Goal: Task Accomplishment & Management: Use online tool/utility

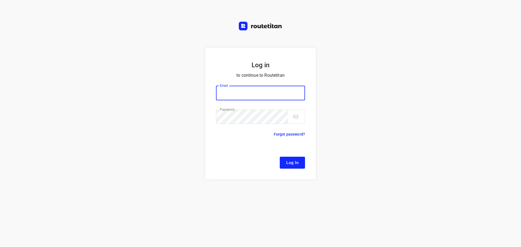
type input "[EMAIL_ADDRESS][DOMAIN_NAME]"
click at [299, 167] on button "Log In" at bounding box center [292, 163] width 25 height 12
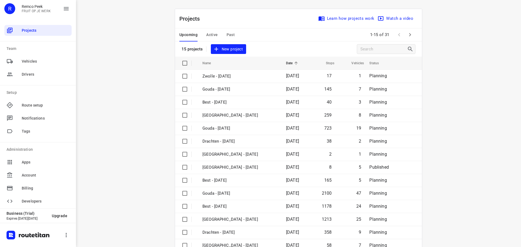
click at [411, 29] on div "1-15 of 31" at bounding box center [392, 35] width 48 height 12
click at [407, 33] on icon "button" at bounding box center [410, 34] width 7 height 7
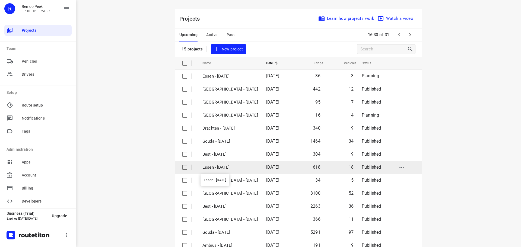
click at [228, 165] on p "Essen - [DATE]" at bounding box center [231, 168] width 56 height 6
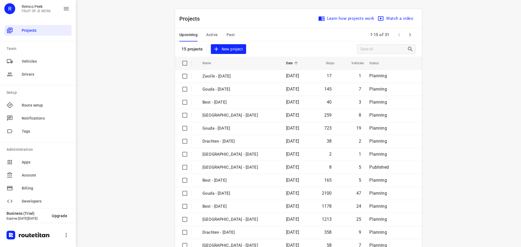
click at [407, 34] on icon "button" at bounding box center [410, 34] width 7 height 7
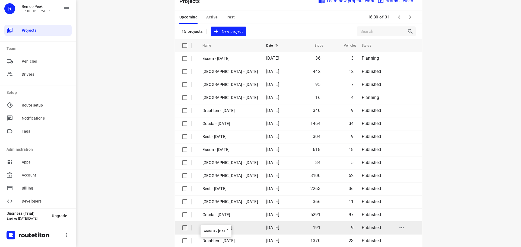
scroll to position [27, 0]
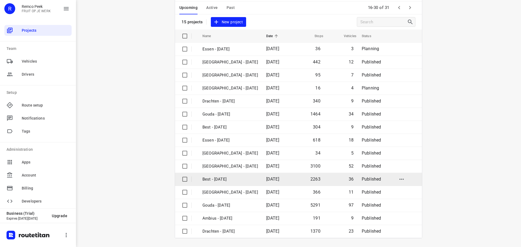
click at [235, 176] on td "Best - [DATE]" at bounding box center [229, 179] width 65 height 13
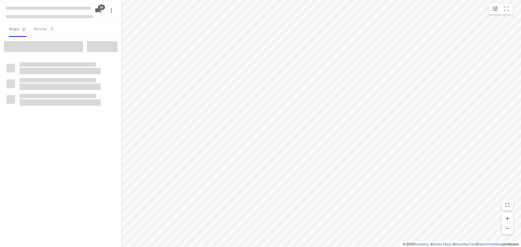
checkbox input "true"
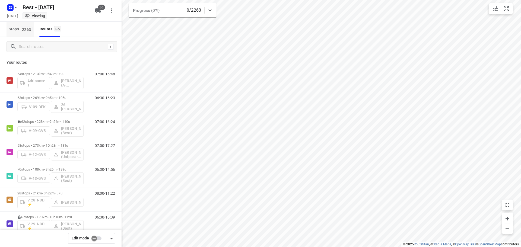
click at [34, 36] on button "Stops 2263" at bounding box center [21, 29] width 28 height 15
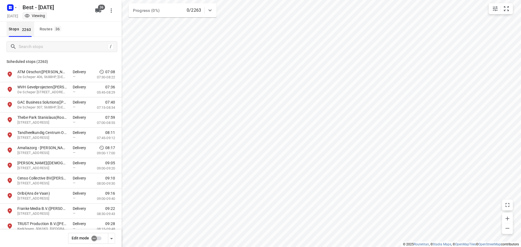
click at [22, 25] on button "Stops 2263" at bounding box center [21, 29] width 28 height 15
click at [33, 40] on div "/" at bounding box center [61, 47] width 122 height 20
click at [34, 45] on input "Search stops" at bounding box center [62, 47] width 87 height 8
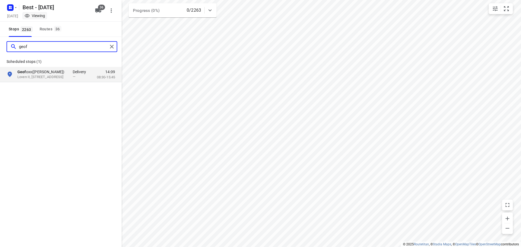
type input "geof"
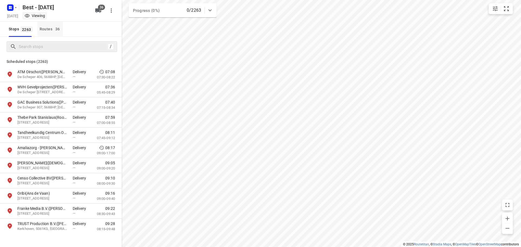
click at [50, 31] on div "Routes 36" at bounding box center [51, 29] width 23 height 7
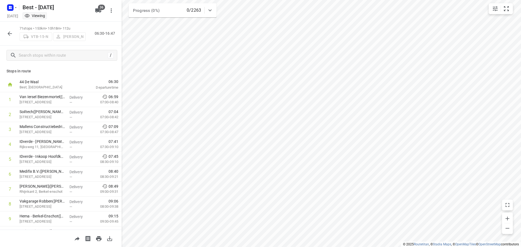
click at [7, 34] on icon "button" at bounding box center [10, 33] width 7 height 7
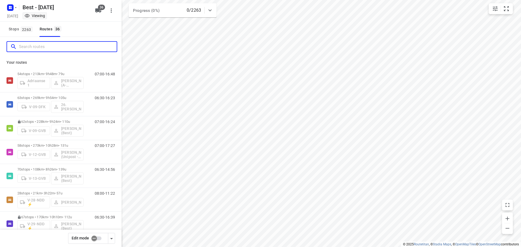
click at [41, 48] on input "Search routes" at bounding box center [68, 47] width 98 height 8
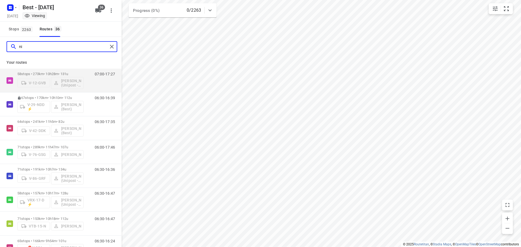
type input "n"
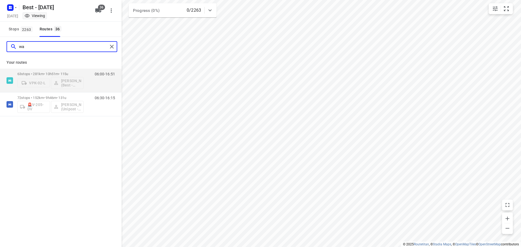
type input "w"
type input "rik"
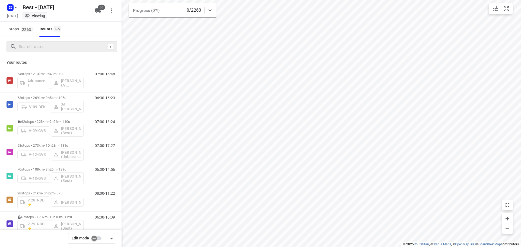
click at [100, 235] on input "checkbox" at bounding box center [94, 239] width 31 height 10
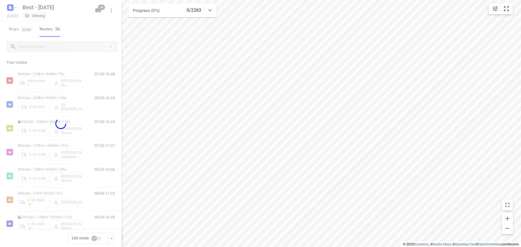
checkbox input "true"
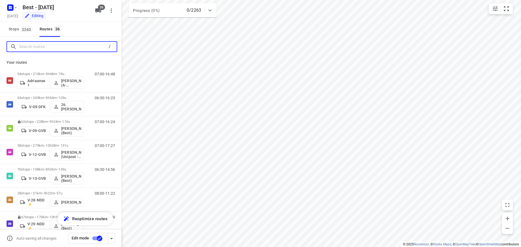
click at [54, 44] on input "Search routes" at bounding box center [62, 47] width 87 height 8
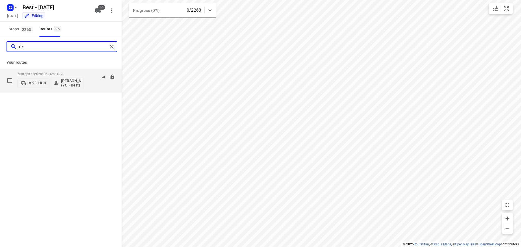
type input "rik"
click at [49, 77] on div "V-98-HGR [PERSON_NAME] (YO - Best)" at bounding box center [50, 82] width 66 height 13
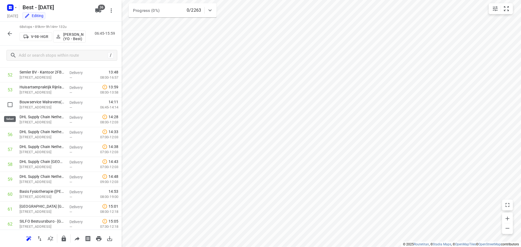
scroll to position [784, 0]
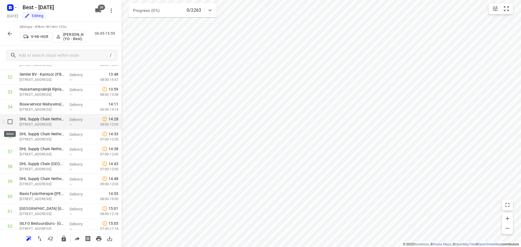
click at [12, 125] on input "checkbox" at bounding box center [10, 121] width 11 height 11
checkbox input "true"
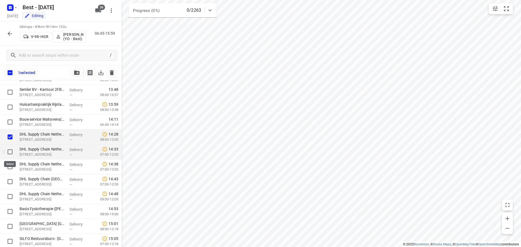
click at [12, 150] on input "checkbox" at bounding box center [10, 152] width 11 height 11
checkbox input "true"
click at [7, 166] on input "checkbox" at bounding box center [10, 167] width 11 height 11
checkbox input "true"
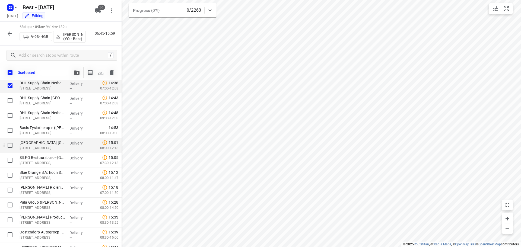
scroll to position [866, 0]
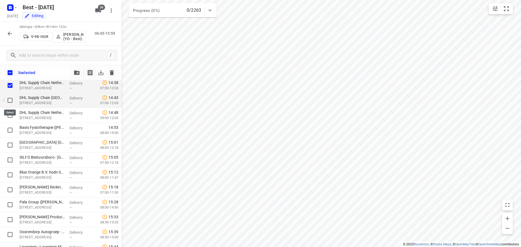
click at [10, 102] on input "checkbox" at bounding box center [10, 100] width 11 height 11
checkbox input "true"
click at [10, 116] on input "checkbox" at bounding box center [10, 115] width 11 height 11
checkbox input "true"
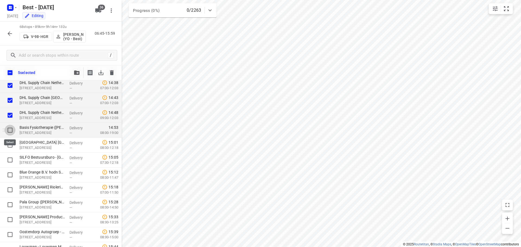
click at [10, 130] on input "checkbox" at bounding box center [10, 130] width 11 height 11
checkbox input "true"
click at [8, 146] on input "checkbox" at bounding box center [10, 145] width 11 height 11
checkbox input "true"
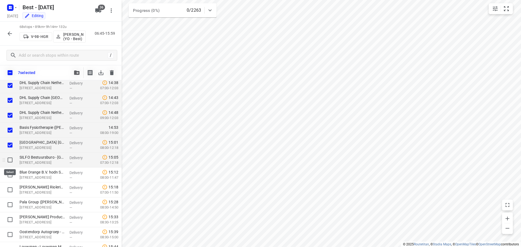
click at [12, 164] on input "checkbox" at bounding box center [10, 160] width 11 height 11
checkbox input "true"
click at [10, 172] on input "checkbox" at bounding box center [10, 175] width 11 height 11
checkbox input "true"
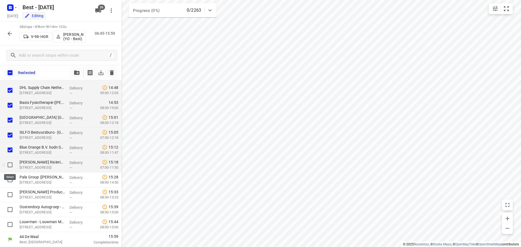
click at [7, 165] on input "checkbox" at bounding box center [10, 165] width 11 height 11
checkbox input "true"
click at [7, 179] on input "checkbox" at bounding box center [10, 180] width 11 height 11
checkbox input "true"
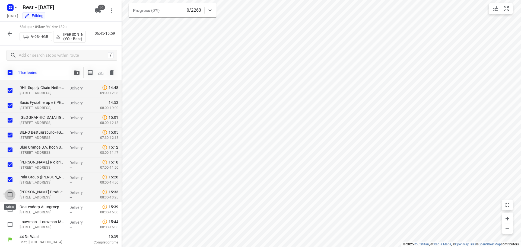
click at [8, 195] on input "checkbox" at bounding box center [10, 195] width 11 height 11
checkbox input "true"
click at [10, 211] on input "checkbox" at bounding box center [10, 209] width 11 height 11
checkbox input "true"
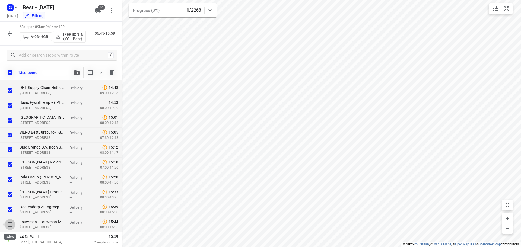
click at [10, 226] on input "checkbox" at bounding box center [10, 224] width 11 height 11
checkbox input "true"
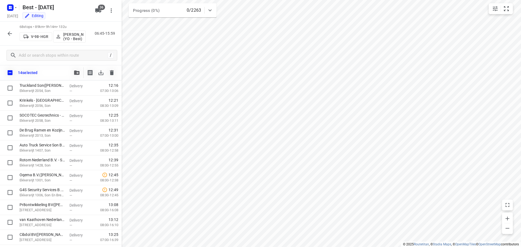
scroll to position [592, 0]
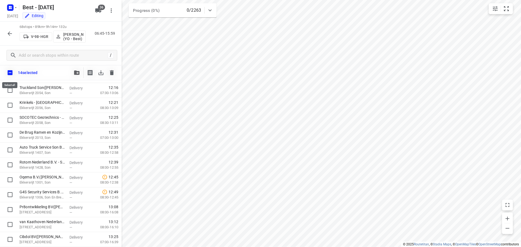
click at [11, 75] on input "checkbox" at bounding box center [9, 72] width 11 height 11
checkbox input "true"
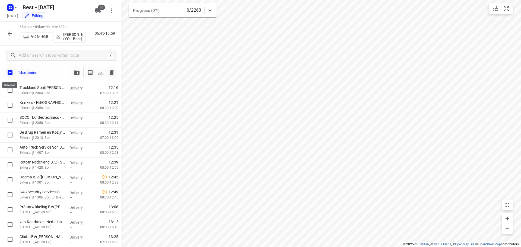
checkbox input "true"
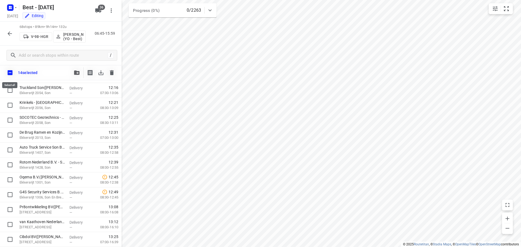
checkbox input "true"
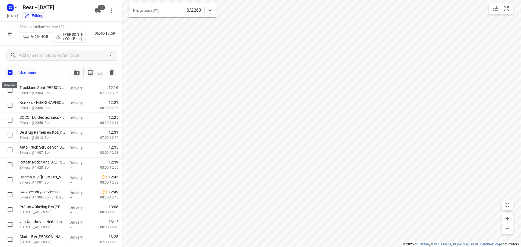
checkbox input "true"
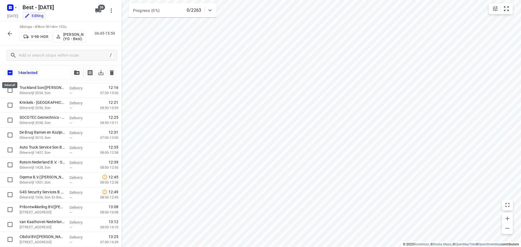
checkbox input "true"
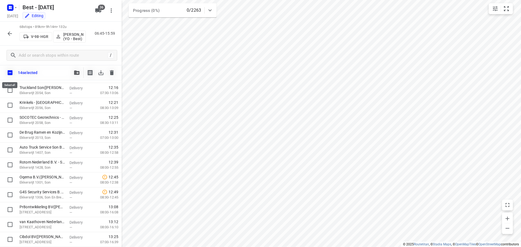
checkbox input "true"
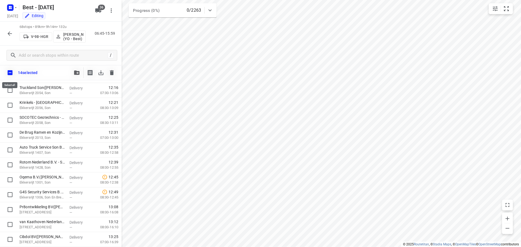
checkbox input "true"
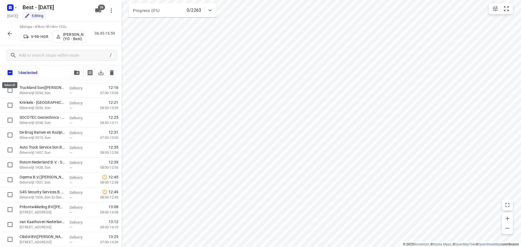
checkbox input "true"
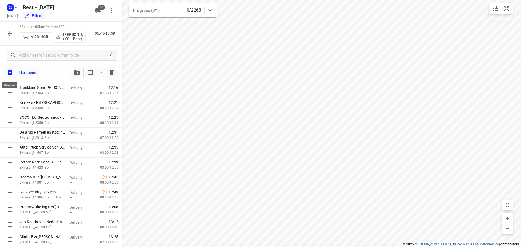
checkbox input "true"
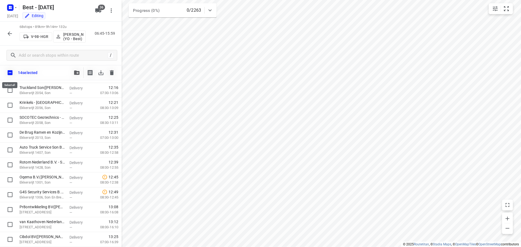
checkbox input "true"
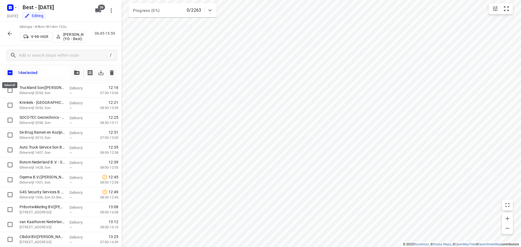
checkbox input "true"
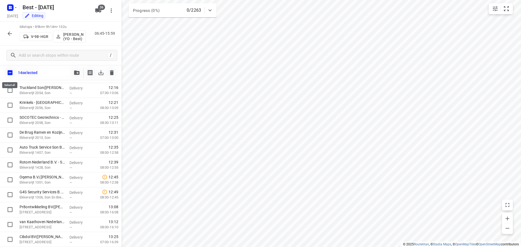
checkbox input "true"
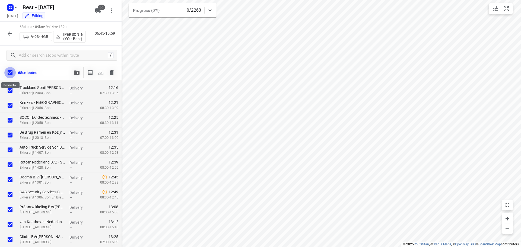
click at [11, 75] on input "checkbox" at bounding box center [9, 72] width 11 height 11
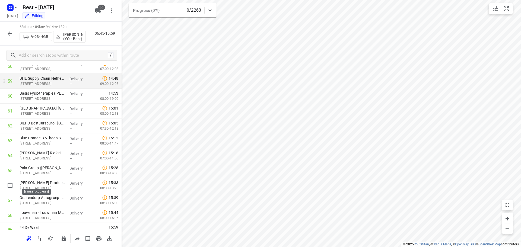
scroll to position [891, 0]
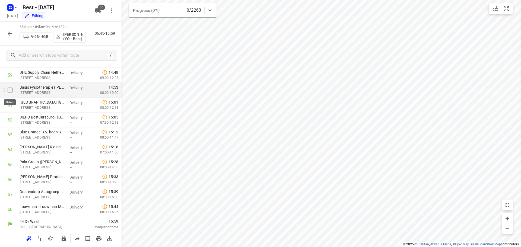
click at [12, 92] on input "checkbox" at bounding box center [10, 90] width 11 height 11
checkbox input "true"
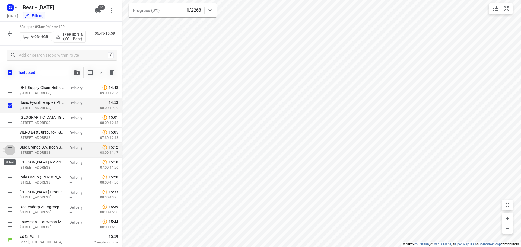
click at [11, 150] on input "checkbox" at bounding box center [10, 150] width 11 height 11
checkbox input "true"
click at [10, 169] on input "checkbox" at bounding box center [10, 165] width 11 height 11
checkbox input "true"
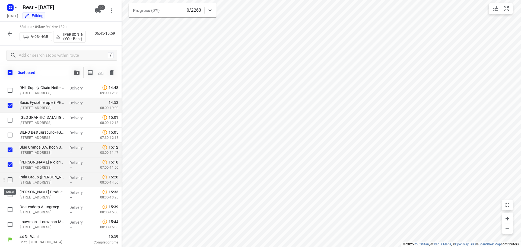
click at [11, 184] on input "checkbox" at bounding box center [10, 180] width 11 height 11
checkbox input "true"
click at [10, 202] on div at bounding box center [8, 195] width 17 height 15
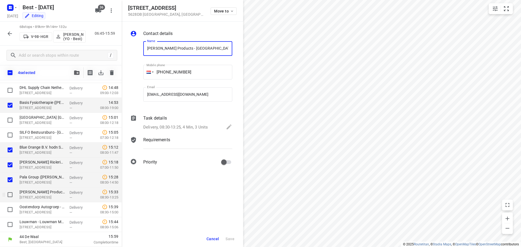
scroll to position [0, 18]
click at [12, 195] on input "checkbox" at bounding box center [10, 195] width 11 height 11
checkbox input "true"
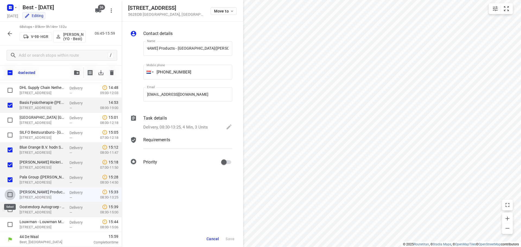
scroll to position [0, 0]
click at [9, 213] on input "checkbox" at bounding box center [10, 209] width 11 height 11
checkbox input "true"
drag, startPoint x: 9, startPoint y: 225, endPoint x: 16, endPoint y: 211, distance: 15.7
click at [9, 225] on input "checkbox" at bounding box center [10, 224] width 11 height 11
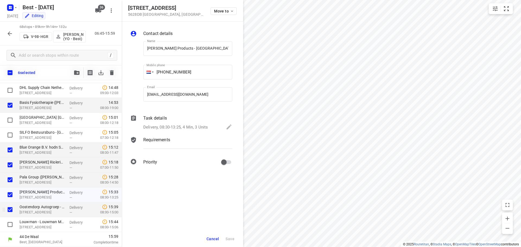
checkbox input "true"
click at [81, 74] on button "button" at bounding box center [76, 72] width 11 height 11
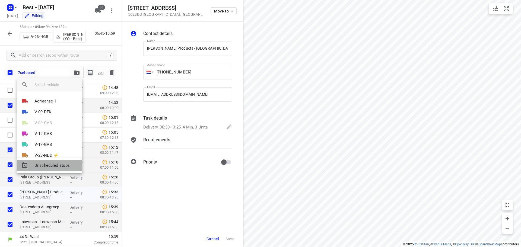
click at [50, 163] on span "Unscheduled stops" at bounding box center [55, 166] width 43 height 6
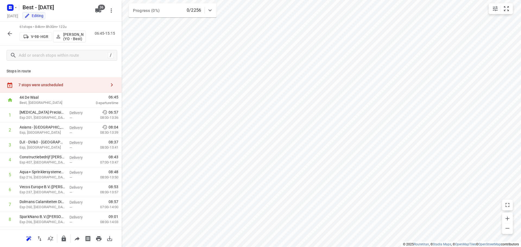
click at [81, 81] on div "7 stops were unscheduled" at bounding box center [61, 84] width 122 height 15
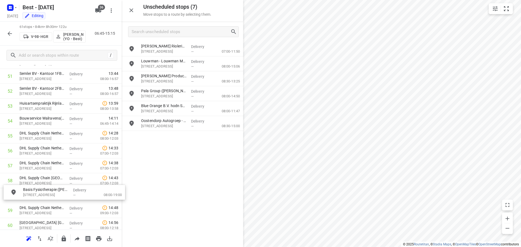
scroll to position [787, 0]
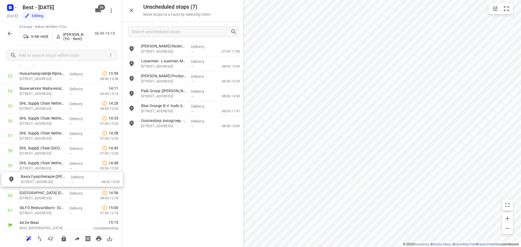
drag, startPoint x: 174, startPoint y: 134, endPoint x: 51, endPoint y: 174, distance: 129.3
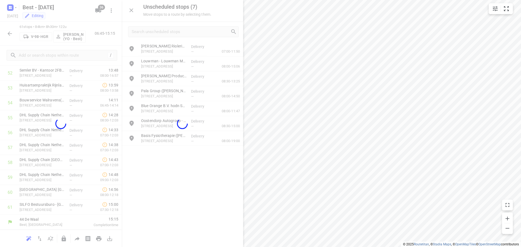
scroll to position [804, 0]
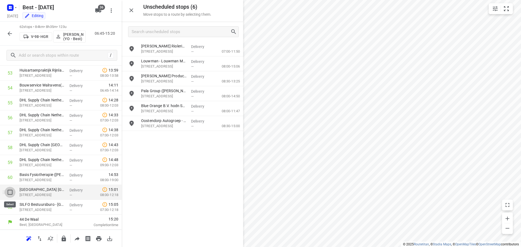
click at [11, 190] on input "checkbox" at bounding box center [10, 192] width 11 height 11
checkbox input "true"
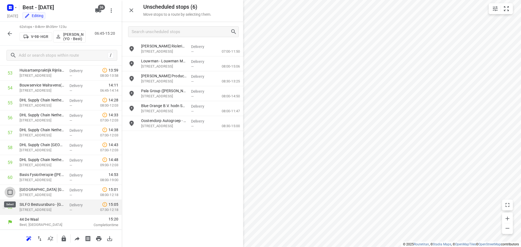
scroll to position [817, 0]
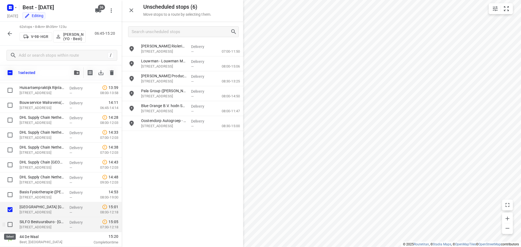
click at [8, 225] on input "checkbox" at bounding box center [10, 224] width 11 height 11
checkbox input "true"
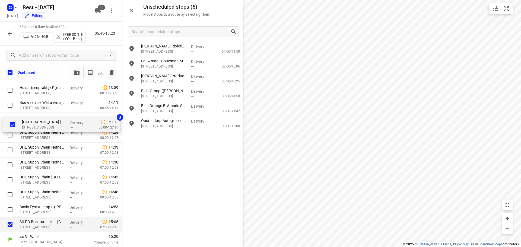
drag, startPoint x: 36, startPoint y: 211, endPoint x: 39, endPoint y: 123, distance: 88.0
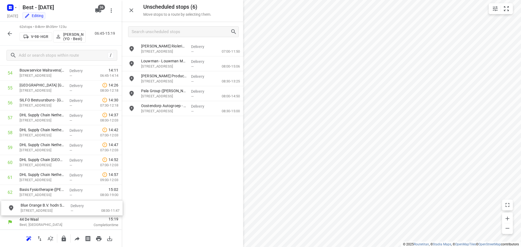
drag, startPoint x: 163, startPoint y: 109, endPoint x: 41, endPoint y: 210, distance: 158.5
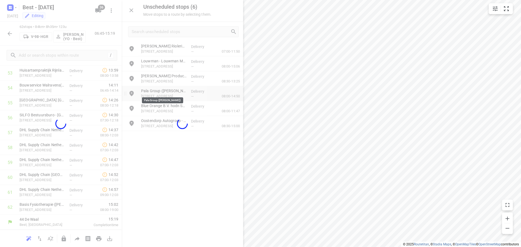
scroll to position [819, 0]
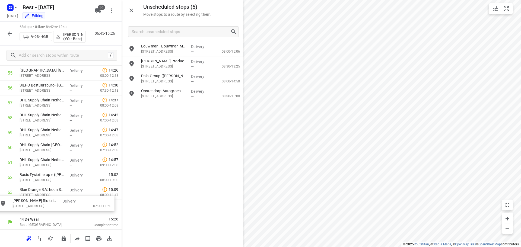
drag, startPoint x: 167, startPoint y: 46, endPoint x: 37, endPoint y: 201, distance: 202.8
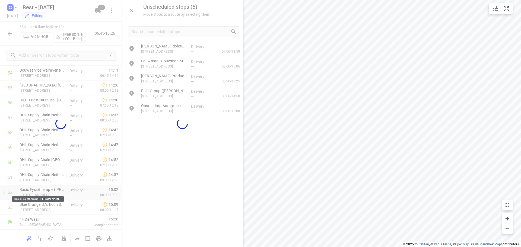
scroll to position [834, 0]
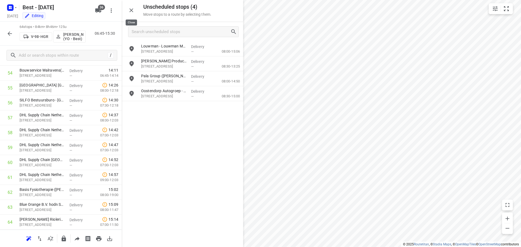
click at [135, 13] on button "button" at bounding box center [131, 10] width 11 height 11
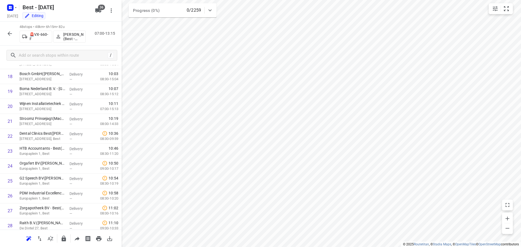
scroll to position [257, 0]
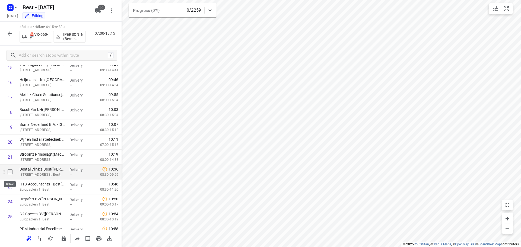
click at [8, 169] on input "checkbox" at bounding box center [10, 172] width 11 height 11
checkbox input "true"
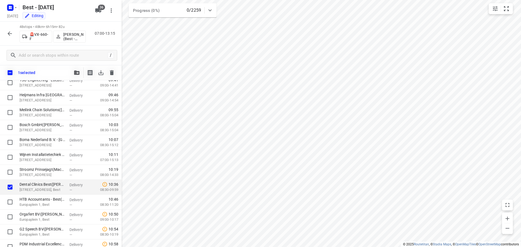
click at [74, 71] on span "button" at bounding box center [77, 73] width 7 height 4
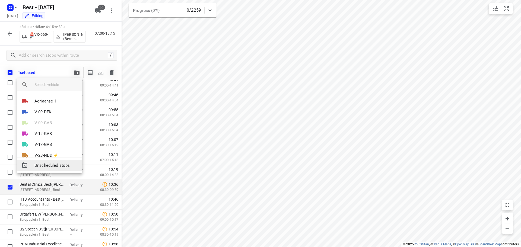
click at [46, 165] on span "Unscheduled stops" at bounding box center [55, 166] width 43 height 6
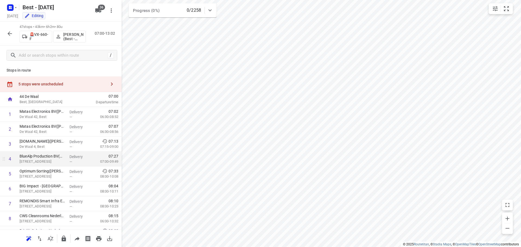
scroll to position [0, 0]
click at [45, 85] on div "5 stops were unscheduled" at bounding box center [62, 85] width 88 height 4
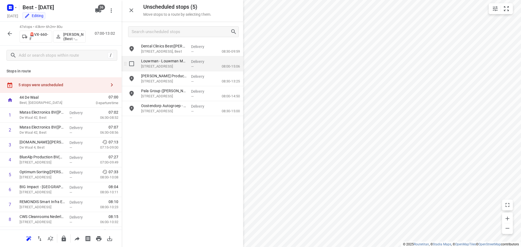
click at [129, 63] on input "grid" at bounding box center [131, 63] width 11 height 11
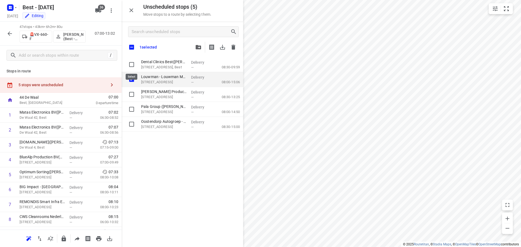
checkbox input "true"
click at [130, 48] on input "checkbox" at bounding box center [131, 47] width 11 height 11
checkbox input "true"
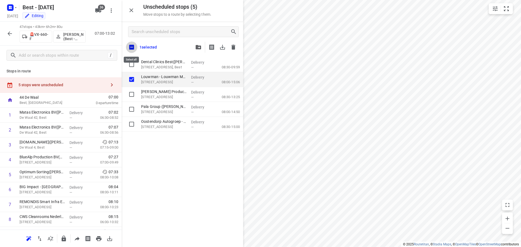
checkbox input "true"
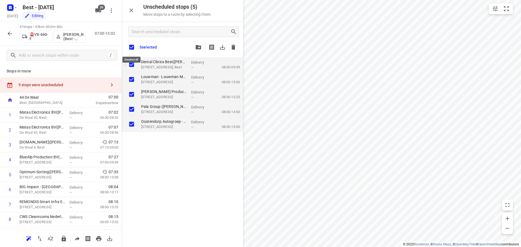
checkbox input "true"
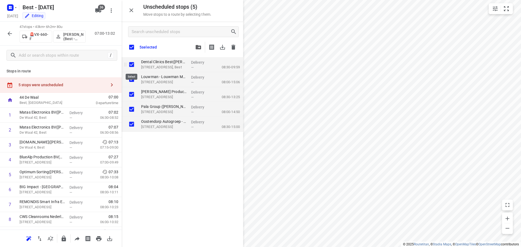
click at [133, 63] on input "grid" at bounding box center [131, 64] width 11 height 11
checkbox input "false"
checkbox input "true"
checkbox input "false"
checkbox input "true"
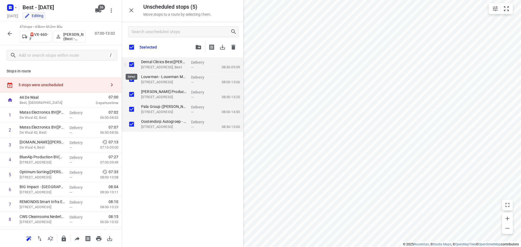
checkbox input "true"
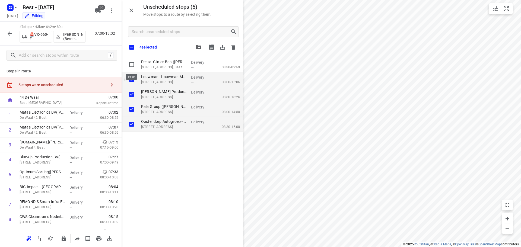
checkbox input "true"
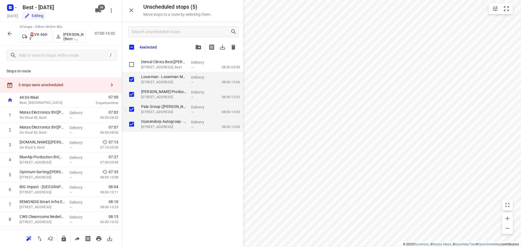
checkbox input "true"
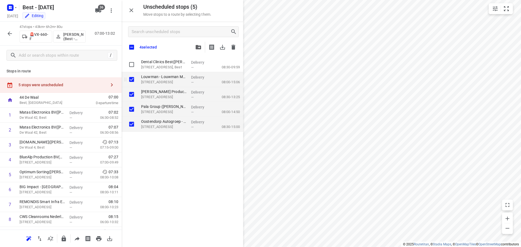
checkbox input "true"
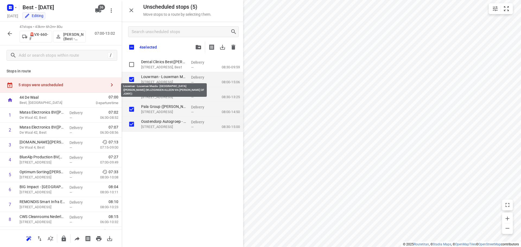
checkbox input "true"
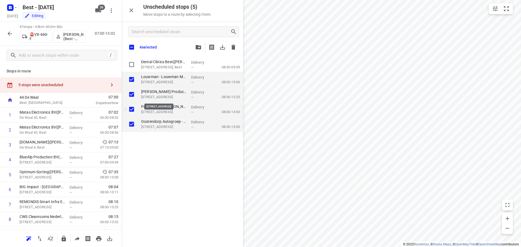
checkbox input "true"
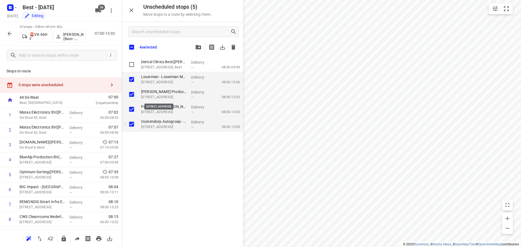
checkbox input "true"
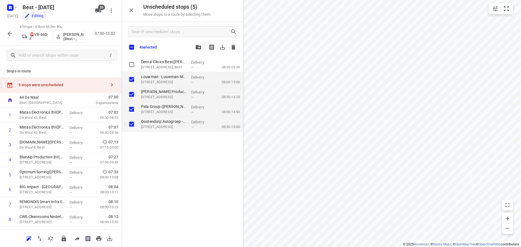
checkbox input "true"
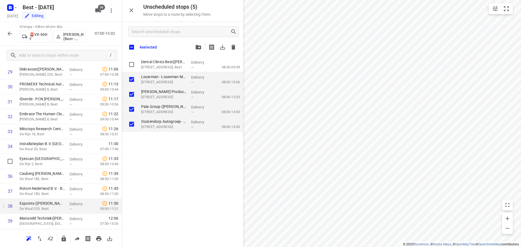
scroll to position [516, 0]
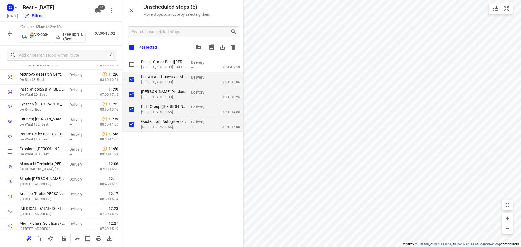
checkbox input "true"
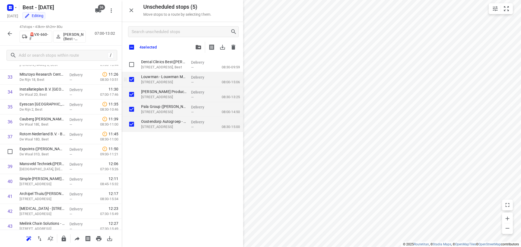
checkbox input "true"
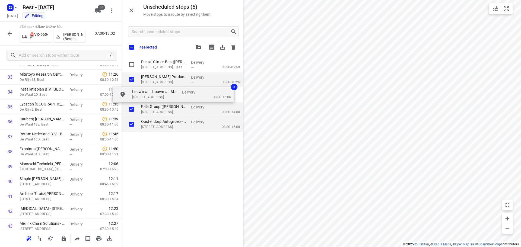
checkbox input "true"
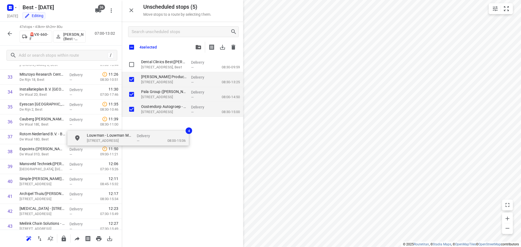
checkbox input "true"
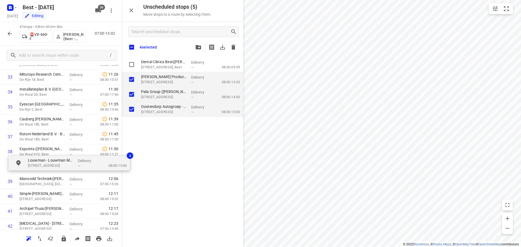
drag, startPoint x: 146, startPoint y: 86, endPoint x: 33, endPoint y: 159, distance: 135.0
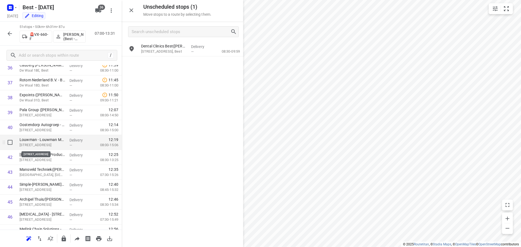
scroll to position [570, 0]
drag, startPoint x: 47, startPoint y: 159, endPoint x: 47, endPoint y: 126, distance: 33.1
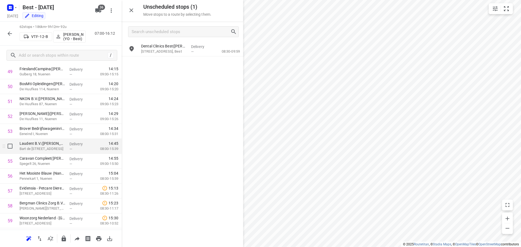
scroll to position [819, 0]
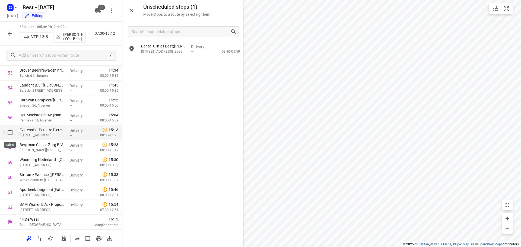
click at [9, 135] on input "checkbox" at bounding box center [10, 132] width 11 height 11
checkbox input "true"
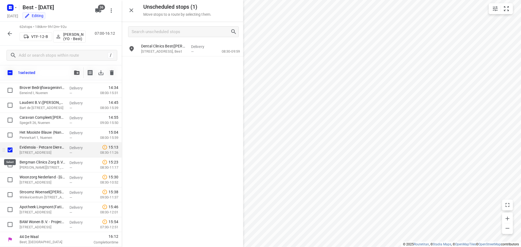
scroll to position [817, 0]
click at [9, 167] on input "checkbox" at bounding box center [10, 165] width 11 height 11
checkbox input "true"
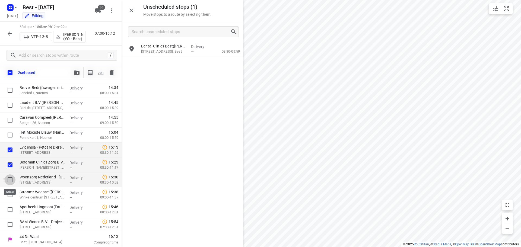
click at [8, 180] on input "checkbox" at bounding box center [10, 180] width 11 height 11
checkbox input "true"
click at [8, 192] on input "checkbox" at bounding box center [10, 195] width 11 height 11
checkbox input "true"
click at [76, 70] on button "button" at bounding box center [76, 72] width 11 height 11
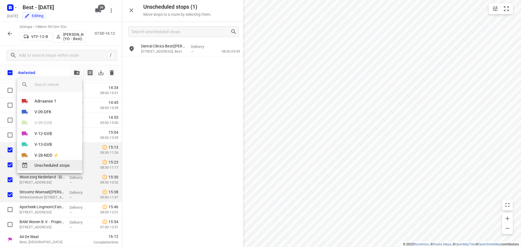
click at [48, 167] on span "Unscheduled stops" at bounding box center [55, 166] width 43 height 6
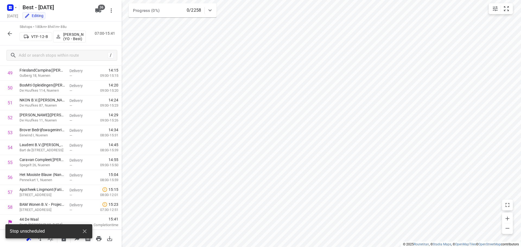
scroll to position [759, 0]
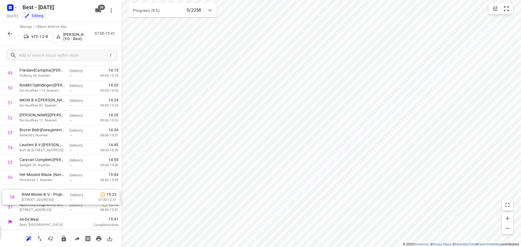
drag, startPoint x: 40, startPoint y: 194, endPoint x: 41, endPoint y: 185, distance: 8.7
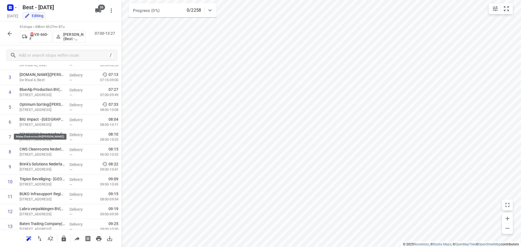
scroll to position [0, 0]
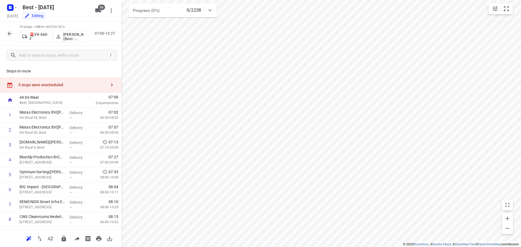
click at [87, 81] on div "5 stops were unscheduled" at bounding box center [61, 84] width 122 height 15
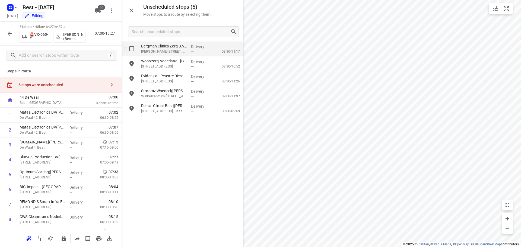
click at [134, 43] on input "grid" at bounding box center [131, 48] width 11 height 11
checkbox input "true"
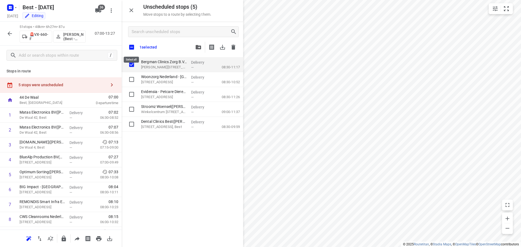
click at [133, 46] on input "checkbox" at bounding box center [131, 47] width 11 height 11
checkbox input "true"
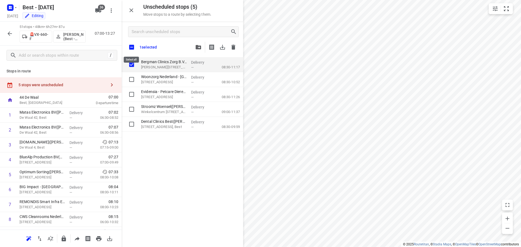
checkbox input "true"
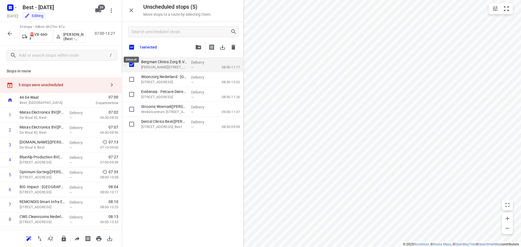
checkbox input "true"
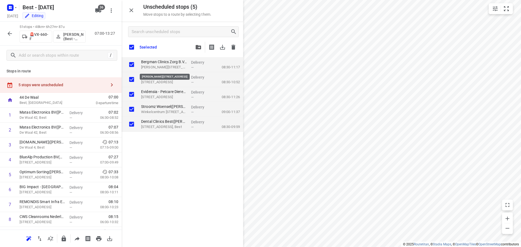
checkbox input "true"
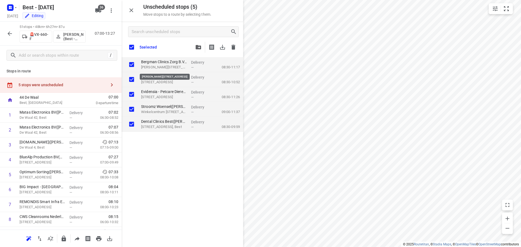
checkbox input "true"
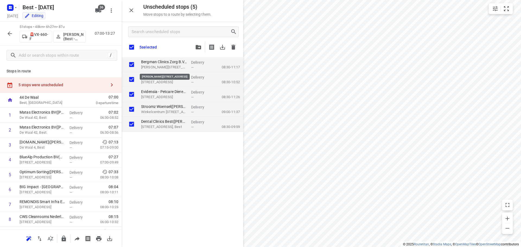
checkbox input "true"
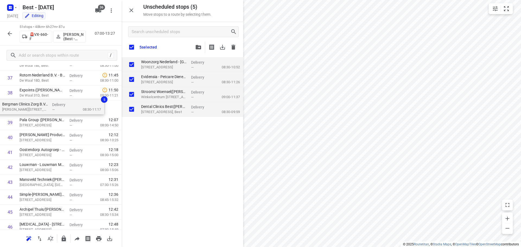
scroll to position [573, 0]
drag, startPoint x: 150, startPoint y: 67, endPoint x: 13, endPoint y: 118, distance: 146.5
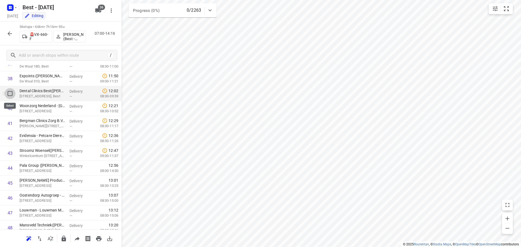
click at [13, 98] on input "checkbox" at bounding box center [10, 93] width 11 height 11
checkbox input "true"
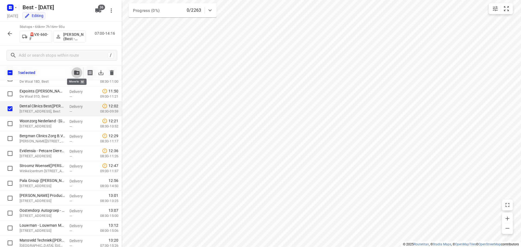
click at [77, 75] on button "button" at bounding box center [76, 72] width 11 height 11
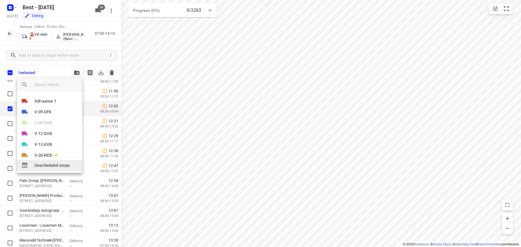
click at [48, 166] on span "Unscheduled stops" at bounding box center [55, 166] width 43 height 6
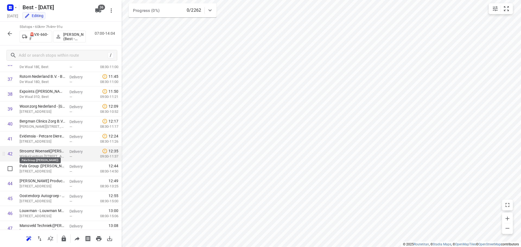
scroll to position [601, 0]
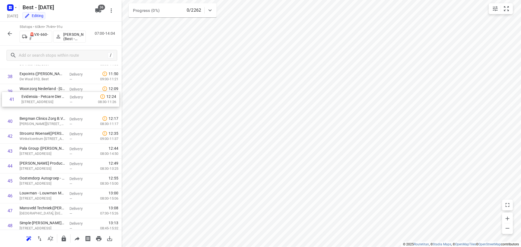
drag, startPoint x: 48, startPoint y: 111, endPoint x: 50, endPoint y: 96, distance: 15.6
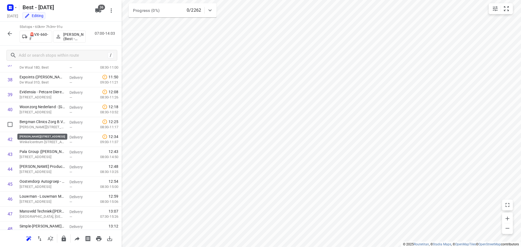
drag, startPoint x: 31, startPoint y: 125, endPoint x: 33, endPoint y: 112, distance: 13.9
drag, startPoint x: 35, startPoint y: 187, endPoint x: 36, endPoint y: 153, distance: 33.7
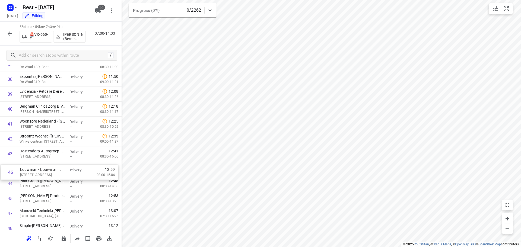
drag, startPoint x: 36, startPoint y: 196, endPoint x: 37, endPoint y: 166, distance: 29.9
drag, startPoint x: 46, startPoint y: 196, endPoint x: 47, endPoint y: 179, distance: 16.3
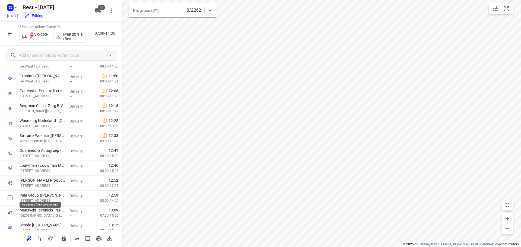
drag, startPoint x: 43, startPoint y: 197, endPoint x: 47, endPoint y: 178, distance: 19.3
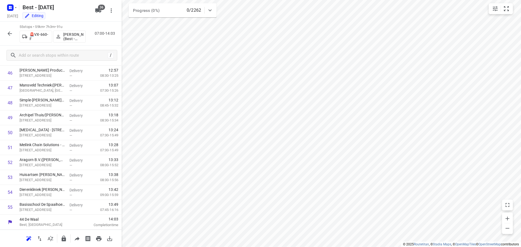
click at [14, 35] on button "button" at bounding box center [9, 33] width 11 height 11
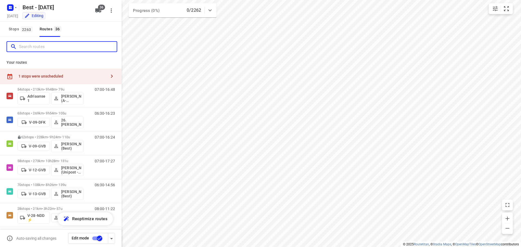
drag, startPoint x: 32, startPoint y: 49, endPoint x: 37, endPoint y: 46, distance: 5.7
click at [32, 49] on input "Search routes" at bounding box center [68, 47] width 98 height 8
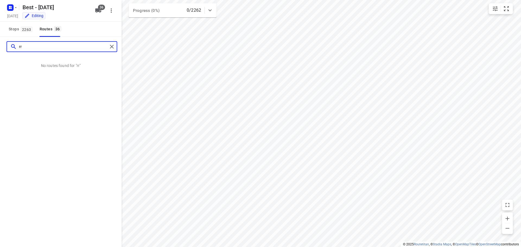
type input "r"
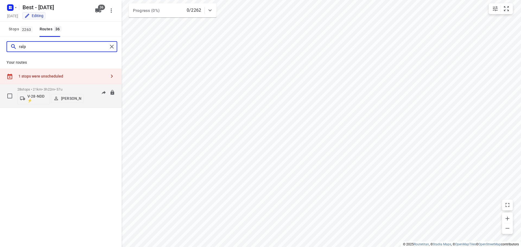
type input "ralp"
click at [31, 91] on p "28 stops • 21km • 3h22m • 57u" at bounding box center [50, 89] width 66 height 4
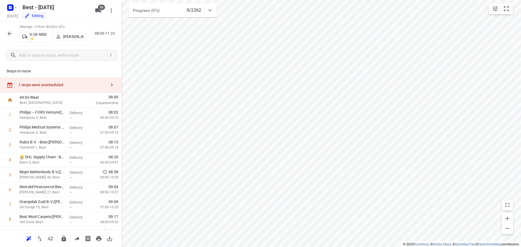
click at [54, 87] on div "1 stops were unscheduled" at bounding box center [61, 84] width 122 height 15
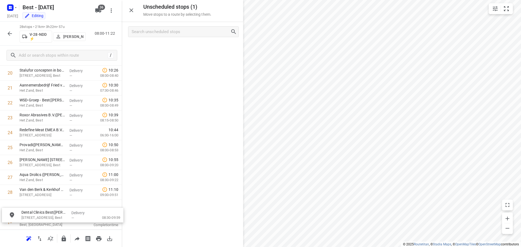
drag, startPoint x: 176, startPoint y: 50, endPoint x: 52, endPoint y: 209, distance: 202.0
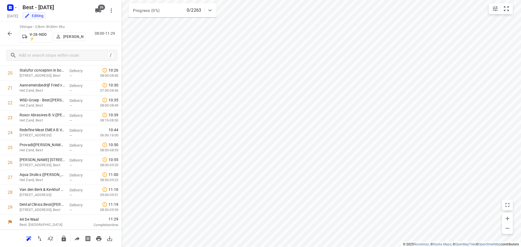
scroll to position [310, 0]
click at [6, 32] on button "button" at bounding box center [9, 33] width 11 height 11
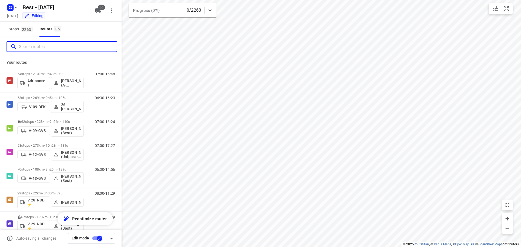
click at [23, 50] on input "Search routes" at bounding box center [68, 47] width 98 height 8
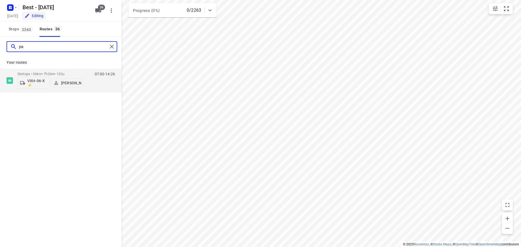
type input "p"
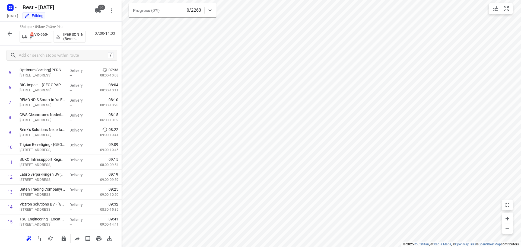
scroll to position [81, 0]
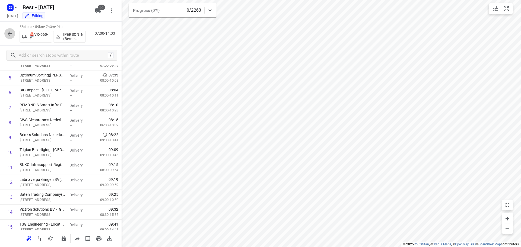
click at [10, 34] on icon "button" at bounding box center [10, 33] width 7 height 7
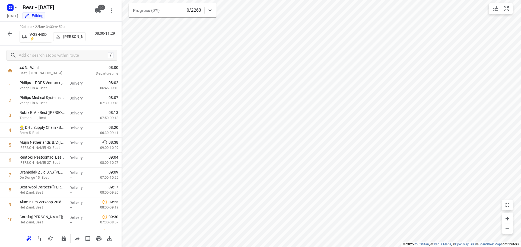
scroll to position [0, 0]
click at [7, 34] on icon "button" at bounding box center [10, 33] width 7 height 7
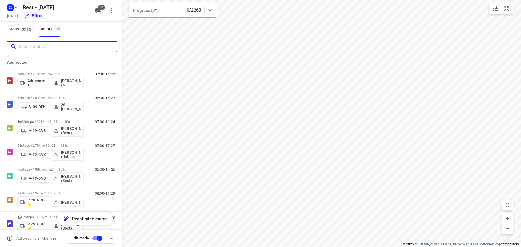
click at [51, 43] on input "Search routes" at bounding box center [68, 47] width 98 height 8
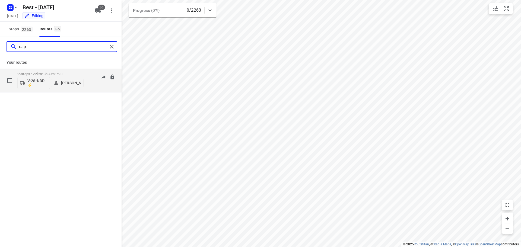
type input "ralp"
click at [43, 71] on div "29 stops • 22km • 3h30m • 59u V-28-NDD ⚡ [PERSON_NAME]" at bounding box center [50, 80] width 66 height 23
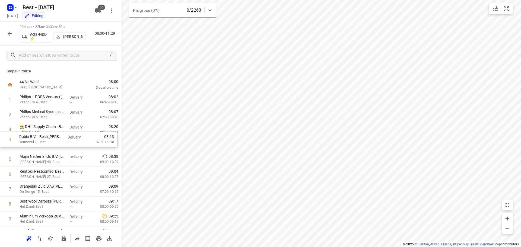
drag, startPoint x: 60, startPoint y: 143, endPoint x: 60, endPoint y: 147, distance: 4.6
click at [7, 33] on icon "button" at bounding box center [10, 33] width 7 height 7
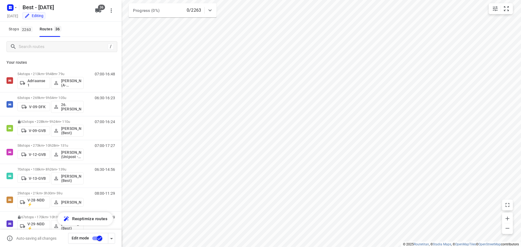
click at [100, 239] on input "checkbox" at bounding box center [99, 239] width 31 height 10
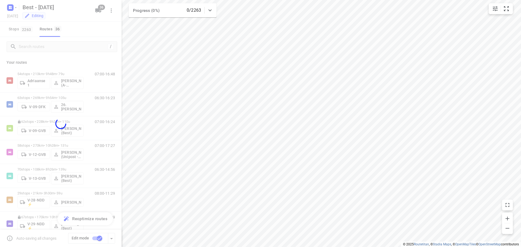
checkbox input "false"
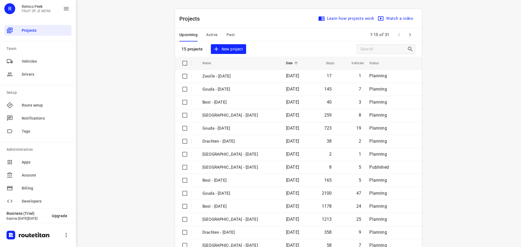
click at [409, 34] on icon "button" at bounding box center [410, 34] width 2 height 3
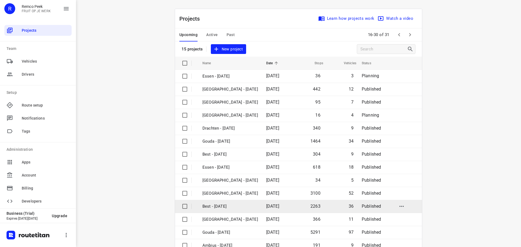
click at [224, 202] on td "Best - [DATE]" at bounding box center [229, 206] width 65 height 13
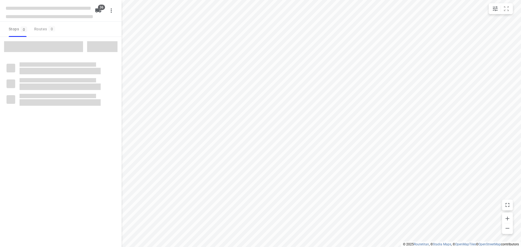
checkbox input "true"
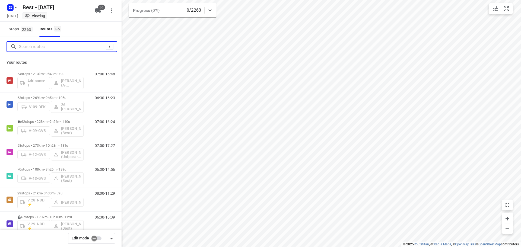
click at [63, 49] on input "Search routes" at bounding box center [62, 47] width 87 height 8
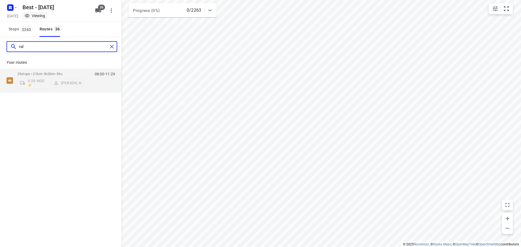
type input "ral"
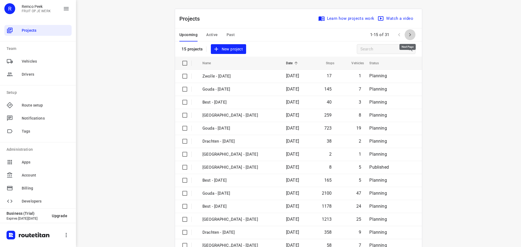
drag, startPoint x: 412, startPoint y: 35, endPoint x: 321, endPoint y: 74, distance: 98.7
click at [388, 35] on button "button" at bounding box center [410, 34] width 11 height 11
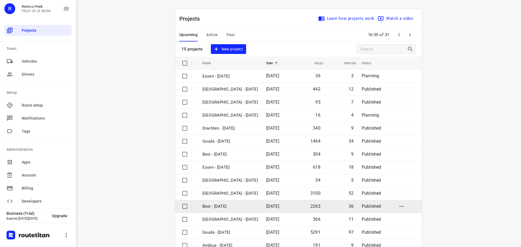
click at [234, 206] on p "Best - [DATE]" at bounding box center [231, 207] width 56 height 6
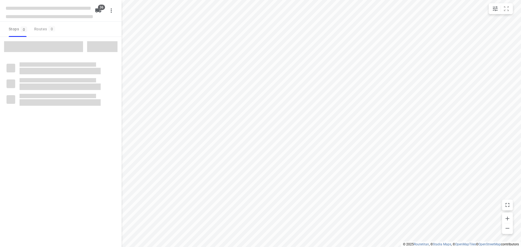
checkbox input "true"
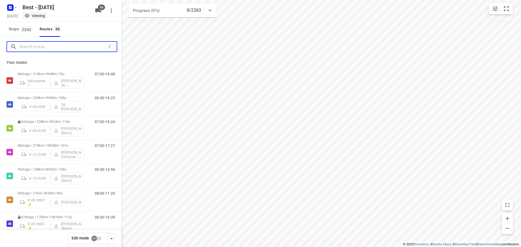
click at [51, 47] on input "Search routes" at bounding box center [62, 47] width 87 height 8
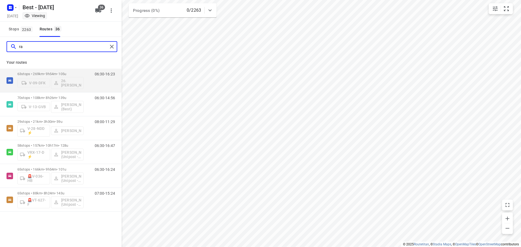
type input "r"
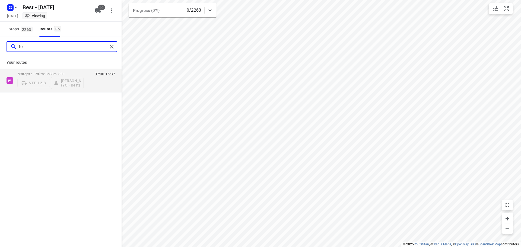
type input "t"
type input "j"
type input "ralp"
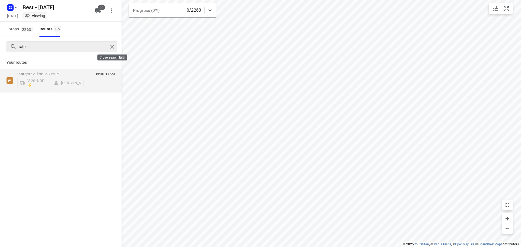
drag, startPoint x: 114, startPoint y: 50, endPoint x: 102, endPoint y: 48, distance: 11.6
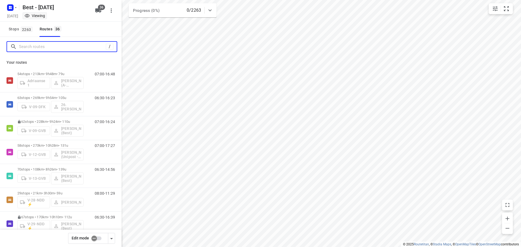
click at [36, 44] on input "Search routes" at bounding box center [62, 47] width 87 height 8
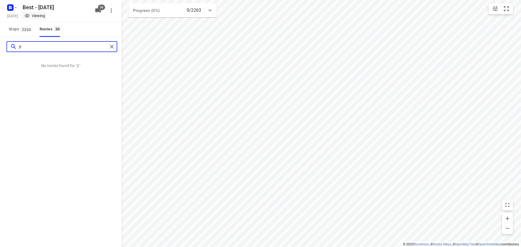
type input "j"
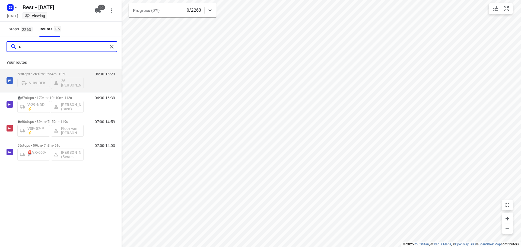
type input "o"
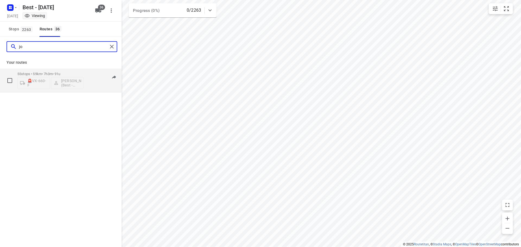
type input "jo"
click at [37, 71] on div "55 stops • 59km • 7h3m • 91u 🚨VX-660-F [PERSON_NAME] (Best - ZZP)" at bounding box center [50, 80] width 66 height 23
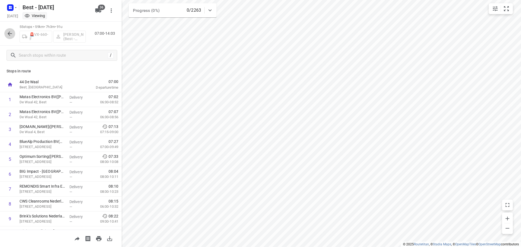
click at [12, 29] on button "button" at bounding box center [9, 33] width 11 height 11
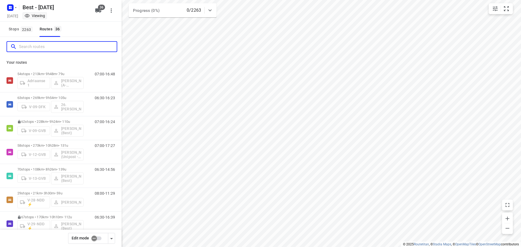
click at [40, 45] on input "Search routes" at bounding box center [68, 47] width 98 height 8
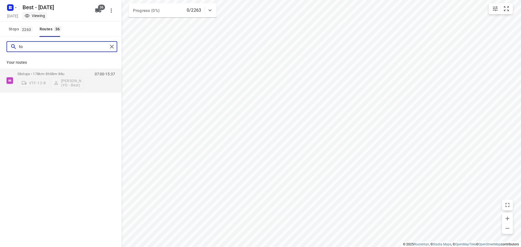
type input "t"
type input "rik"
click at [43, 72] on p "64 stops • 84km • 8h46m • 125u" at bounding box center [50, 74] width 66 height 4
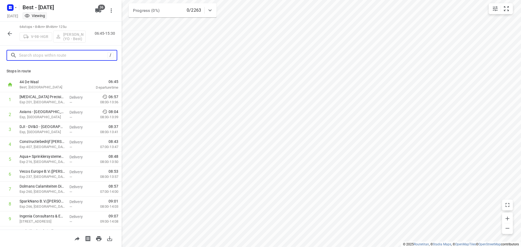
click at [34, 52] on input "text" at bounding box center [63, 55] width 89 height 8
click at [34, 52] on input "text" at bounding box center [68, 55] width 98 height 8
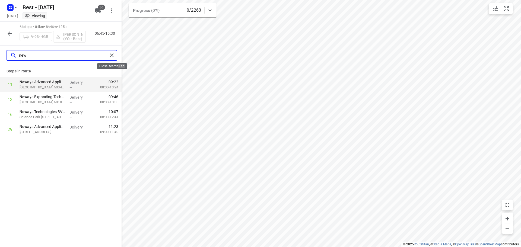
type input "new"
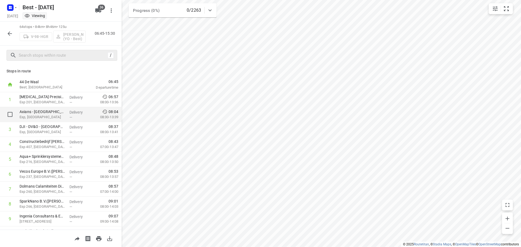
scroll to position [27, 0]
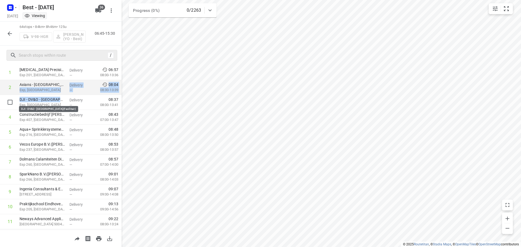
drag, startPoint x: 63, startPoint y: 100, endPoint x: 63, endPoint y: 83, distance: 17.4
click at [10, 33] on icon "button" at bounding box center [10, 33] width 4 height 4
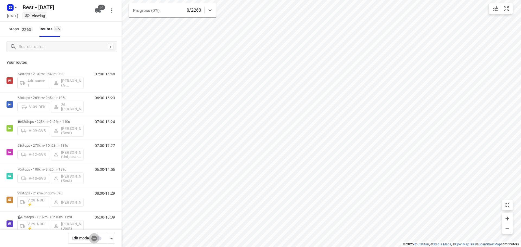
click at [89, 237] on input "checkbox" at bounding box center [94, 239] width 31 height 10
checkbox input "false"
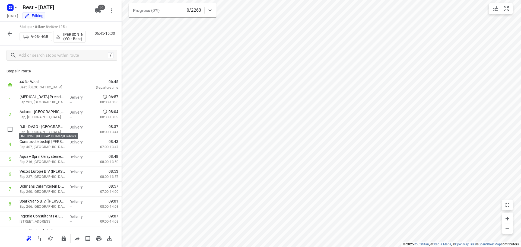
drag, startPoint x: 49, startPoint y: 128, endPoint x: 52, endPoint y: 114, distance: 14.4
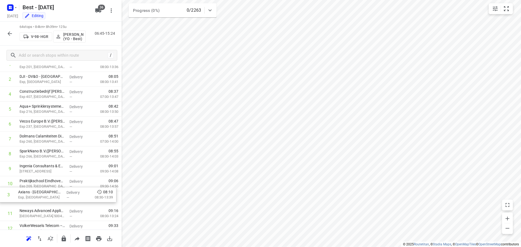
scroll to position [39, 0]
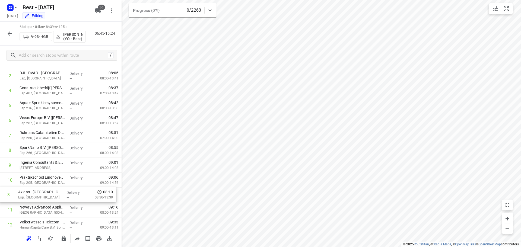
drag, startPoint x: 40, startPoint y: 126, endPoint x: 39, endPoint y: 190, distance: 64.1
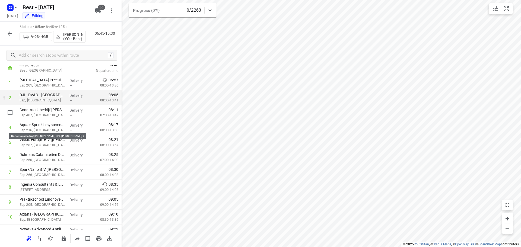
scroll to position [0, 0]
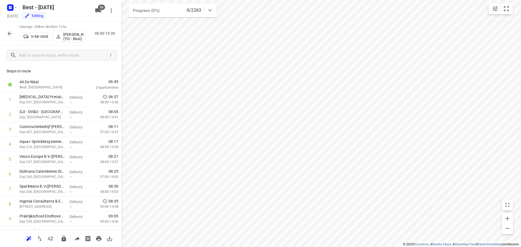
click at [4, 28] on div "64 stops • 85km • 8h45m • 125u V-98-HGR Rik de Kok (YO - Best) 06:45-15:30" at bounding box center [61, 34] width 122 height 24
click at [7, 32] on icon "button" at bounding box center [10, 33] width 7 height 7
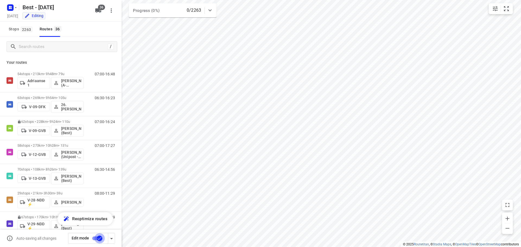
click at [95, 239] on input "checkbox" at bounding box center [99, 239] width 31 height 10
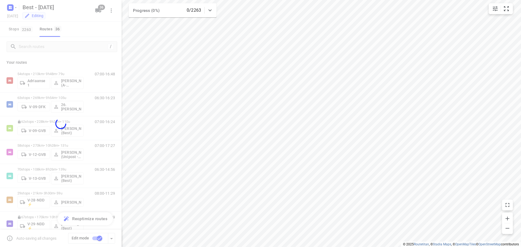
checkbox input "false"
